Goal: Navigation & Orientation: Find specific page/section

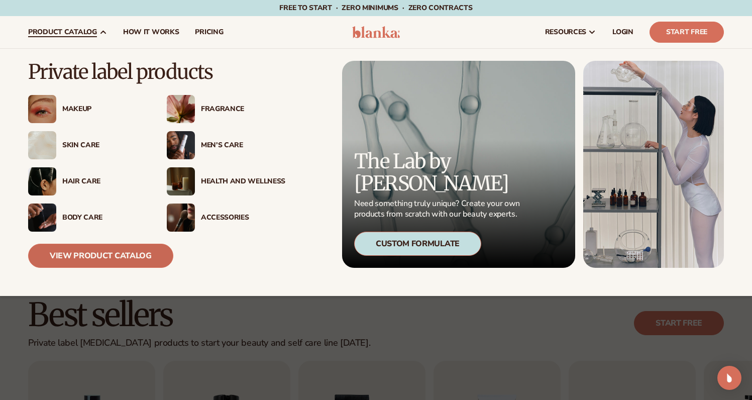
click at [91, 253] on link "View Product Catalog" at bounding box center [100, 255] width 145 height 24
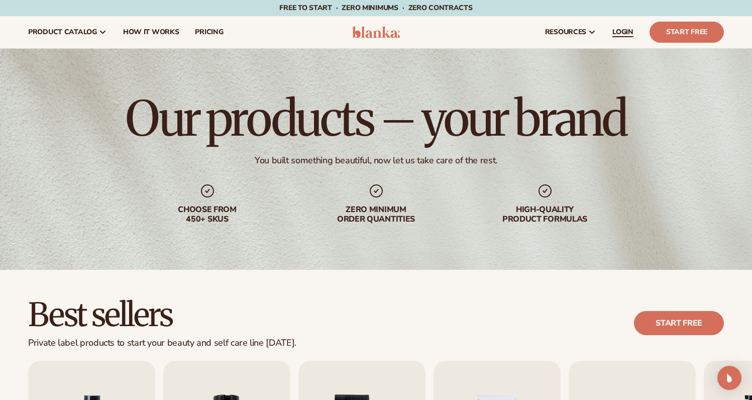
click at [617, 35] on span "LOGIN" at bounding box center [622, 32] width 21 height 8
click at [625, 31] on span "LOGIN" at bounding box center [622, 32] width 21 height 8
